Goal: Find specific page/section: Find specific page/section

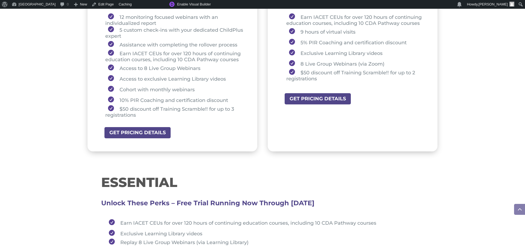
scroll to position [469, 0]
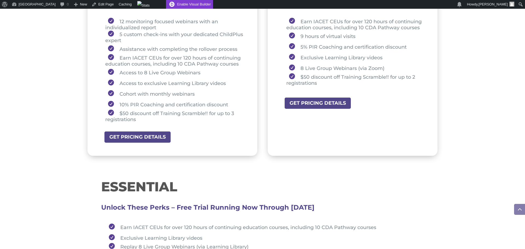
click at [175, 1] on link "Enable Visual Builder" at bounding box center [189, 4] width 47 height 9
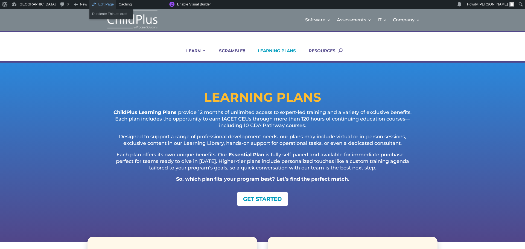
click at [95, 5] on link "Edit Page" at bounding box center [102, 4] width 27 height 9
